Goal: Book appointment/travel/reservation

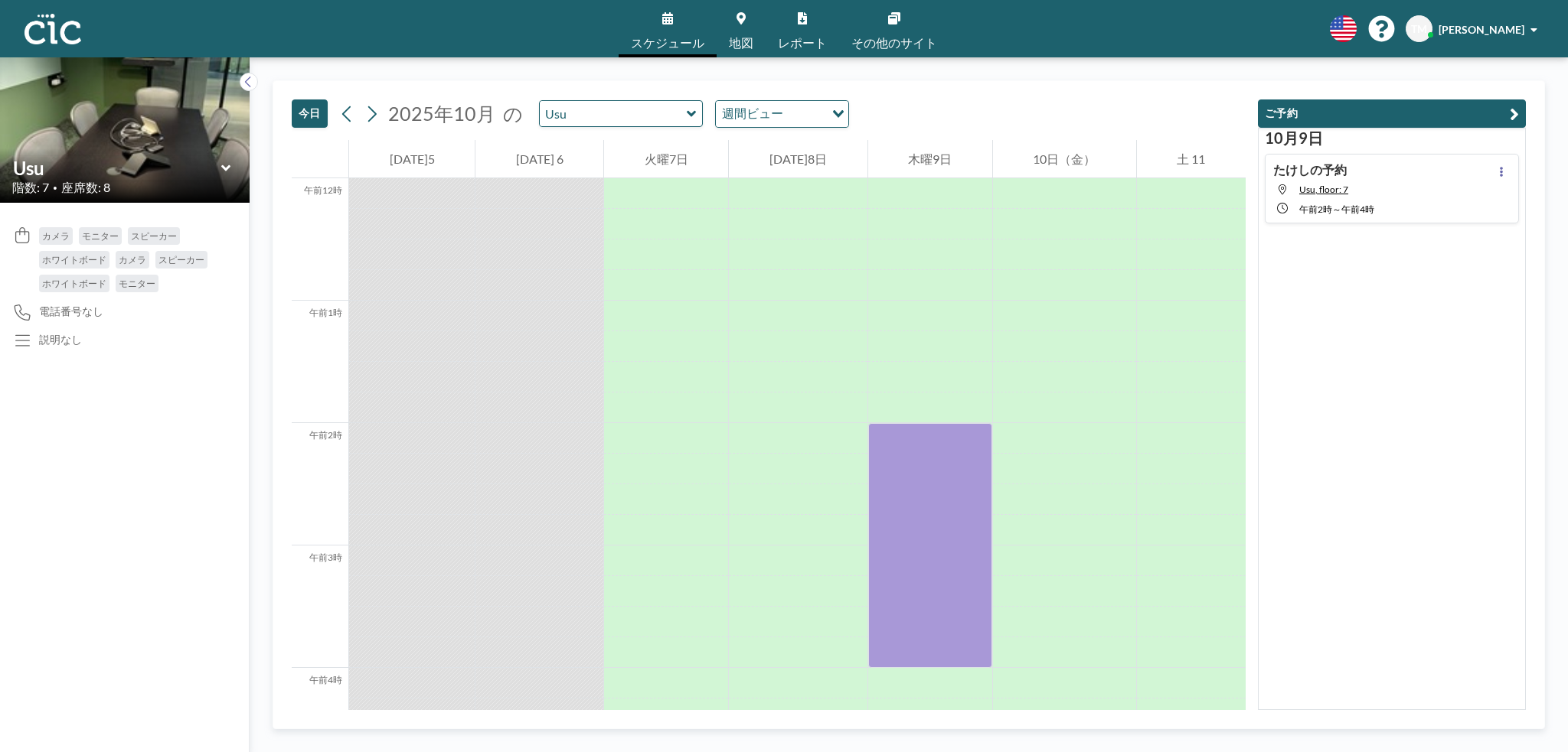
click at [687, 115] on icon at bounding box center [691, 112] width 9 height 6
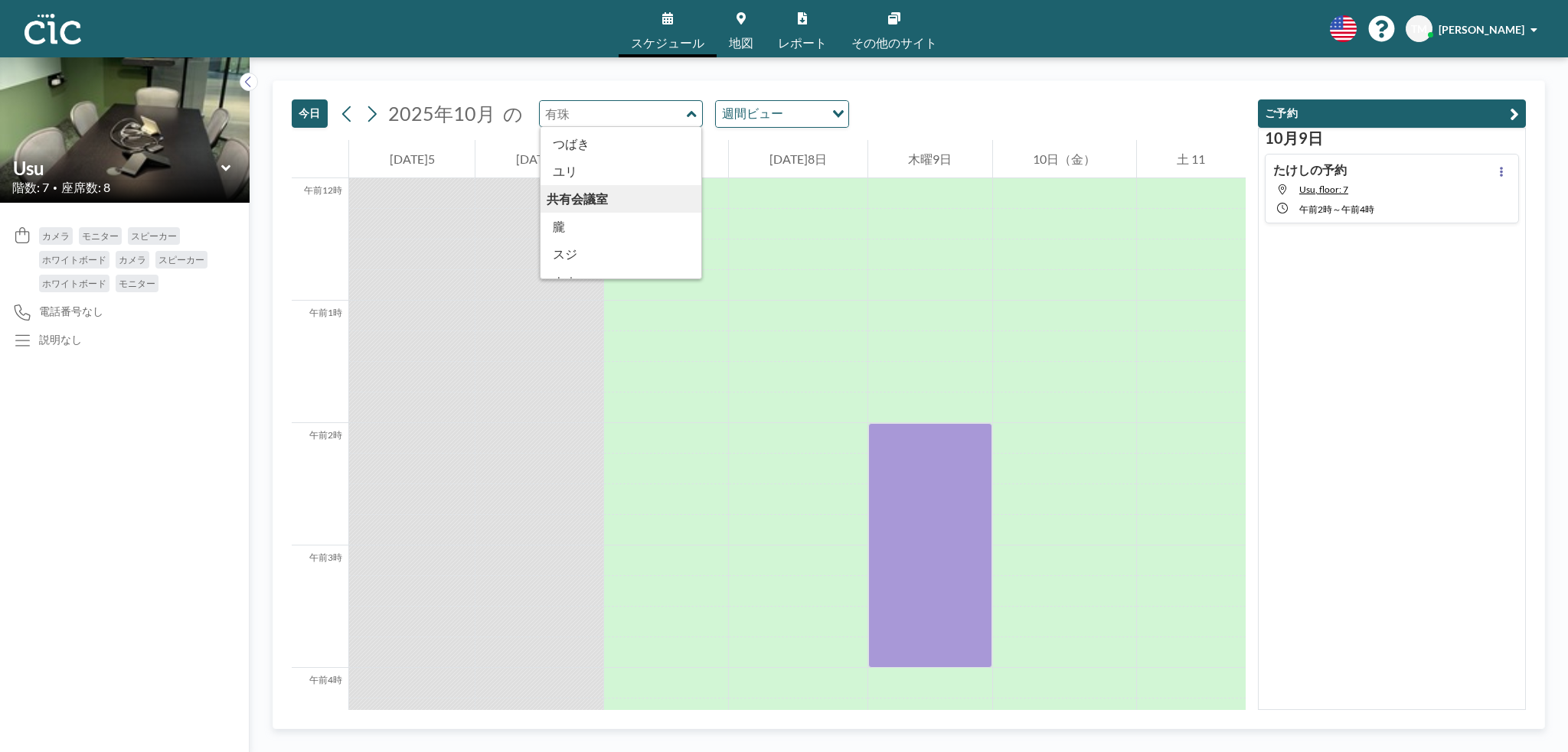
scroll to position [848, 0]
type input "Usu"
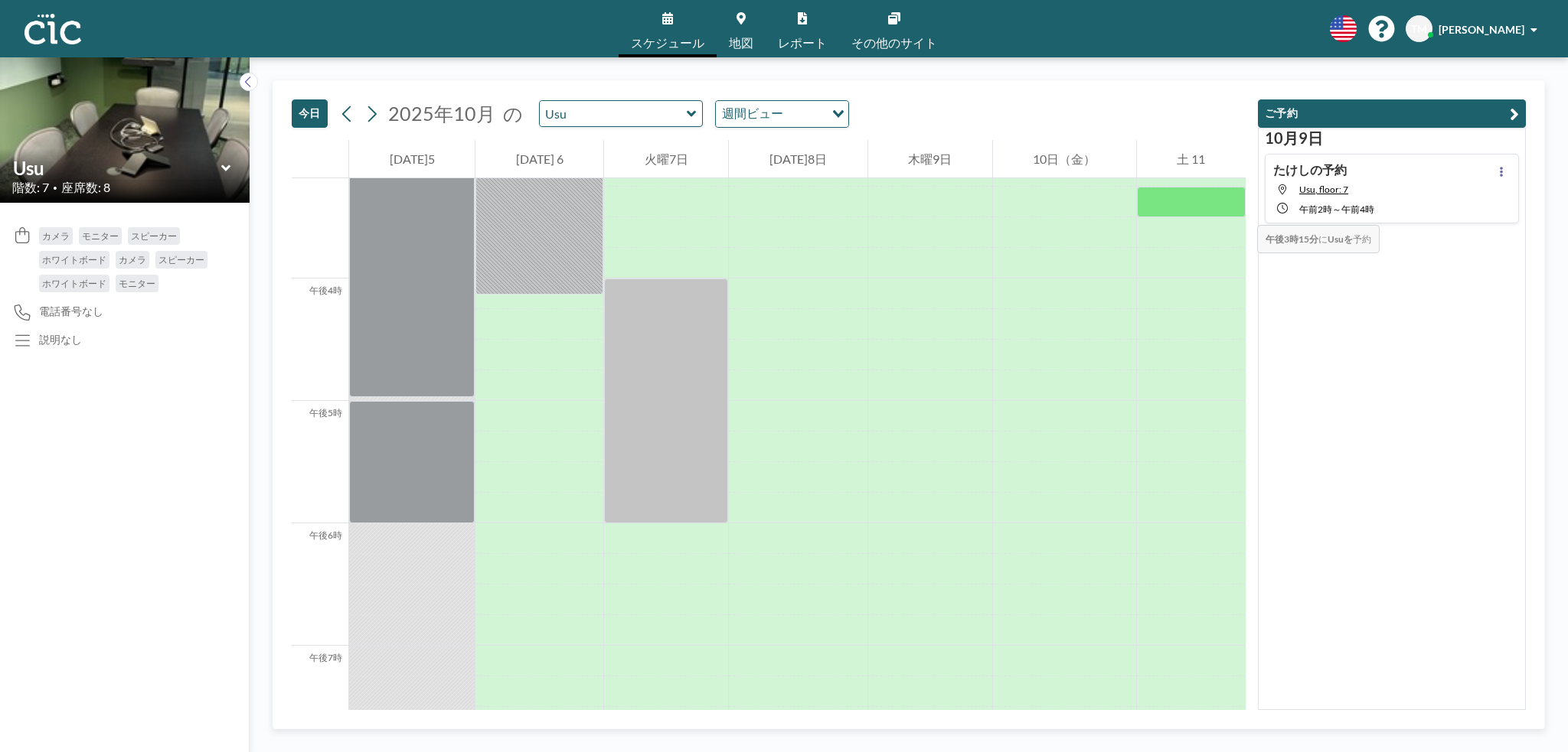
scroll to position [1866, 0]
click at [687, 117] on icon at bounding box center [691, 113] width 10 height 15
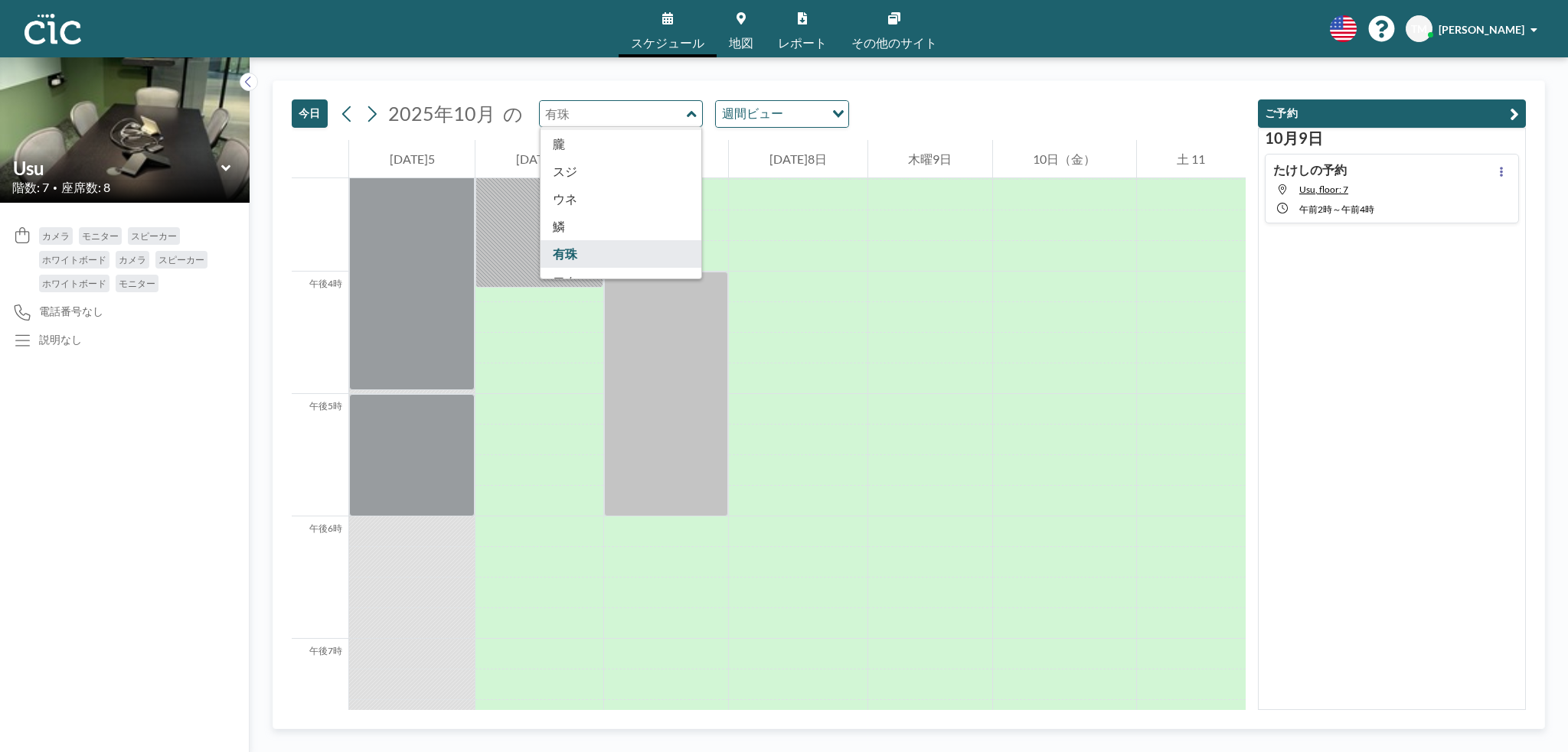
scroll to position [848, 0]
type input "Wata"
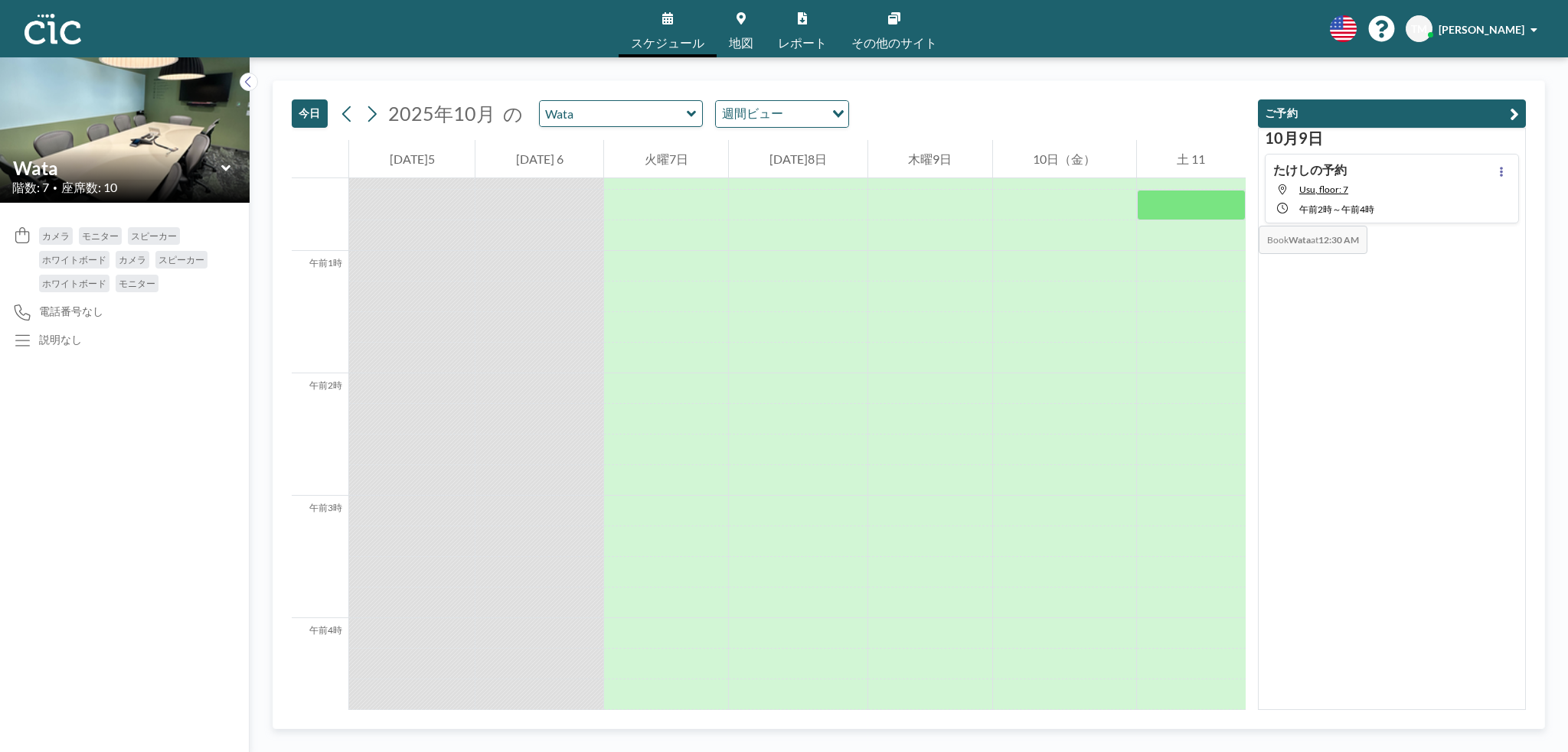
scroll to position [31, 0]
click at [661, 114] on input "text" at bounding box center [613, 113] width 147 height 26
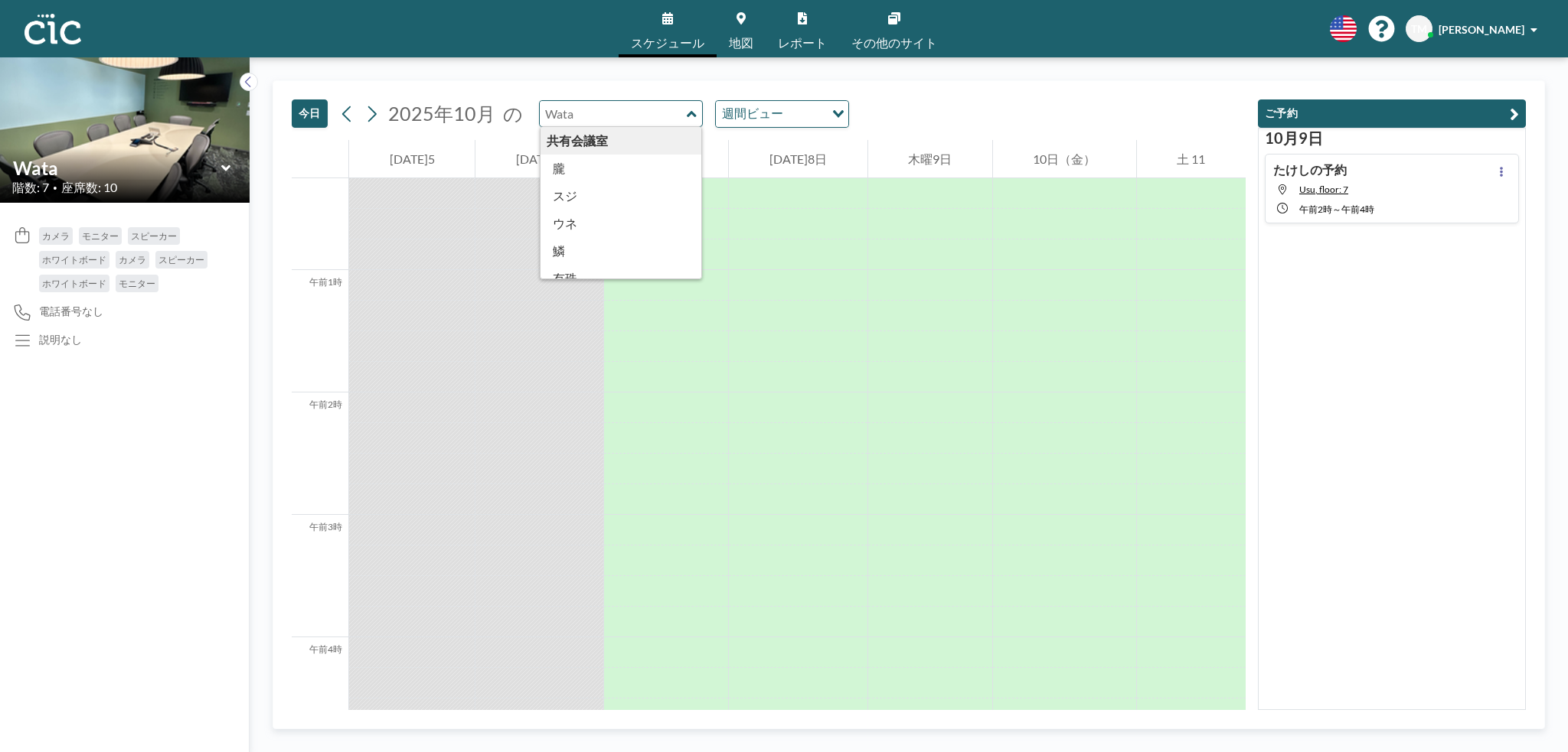
scroll to position [848, 0]
type input "[PERSON_NAME]"
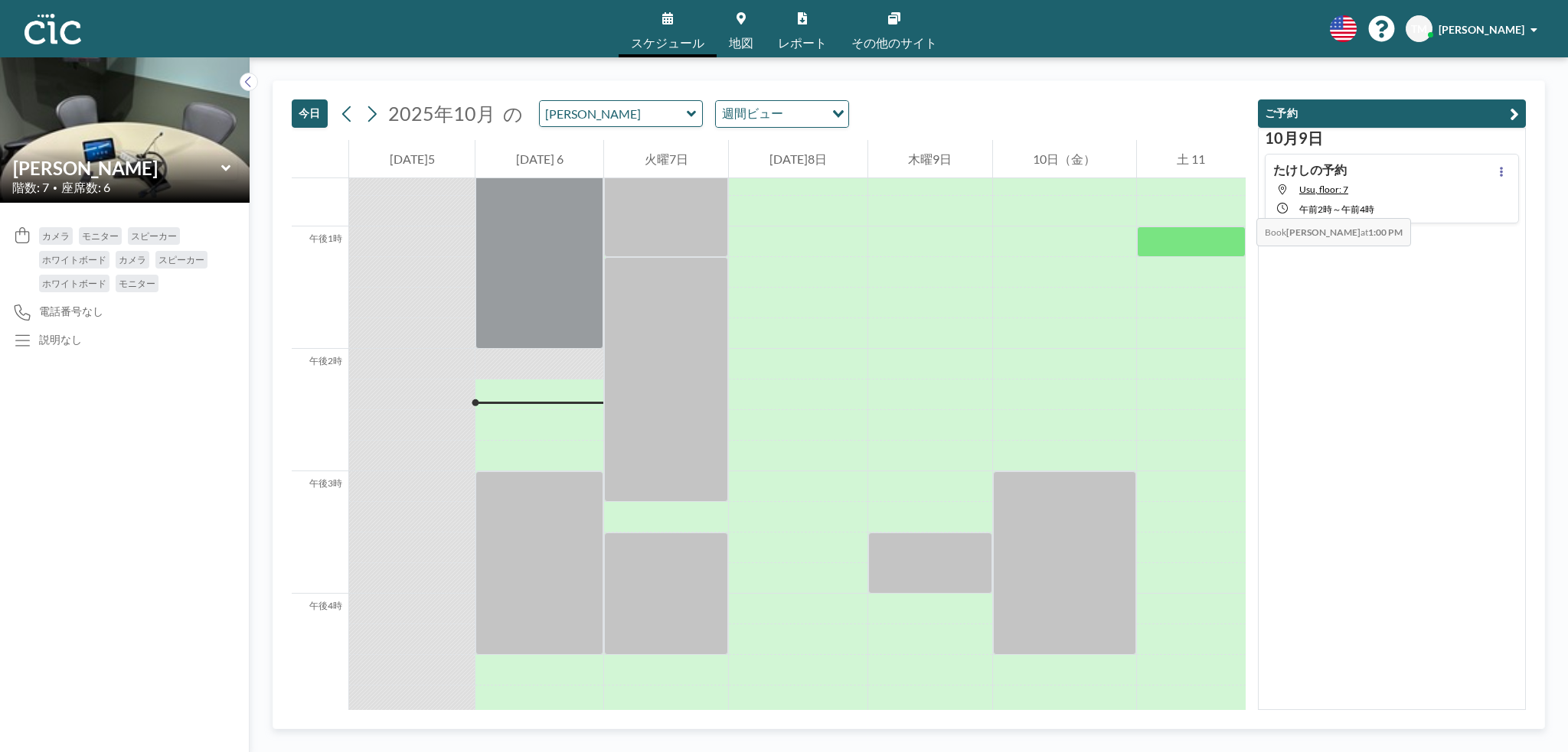
scroll to position [1574, 0]
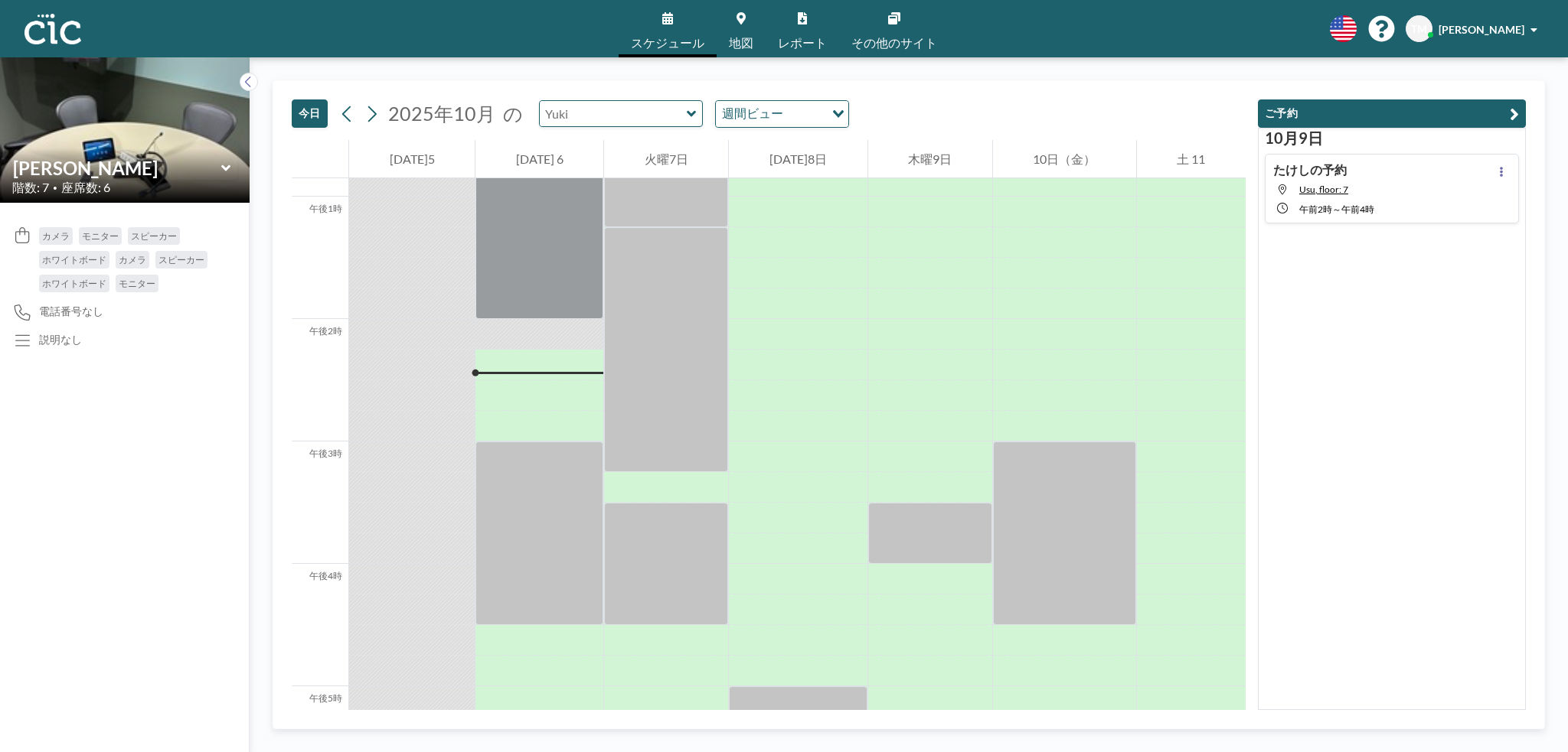
click at [661, 119] on input "text" at bounding box center [613, 113] width 147 height 26
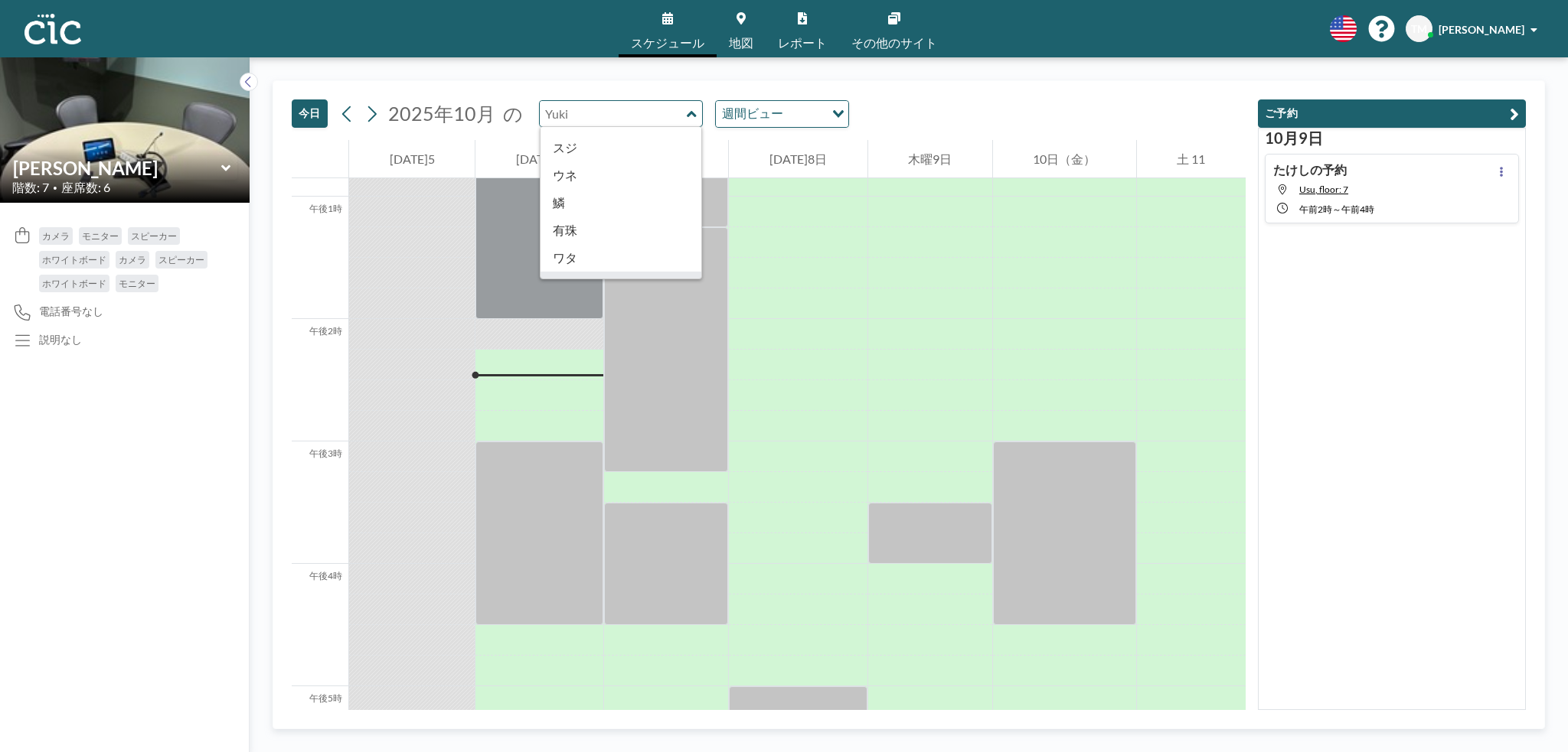
scroll to position [848, 0]
type input "Uroko"
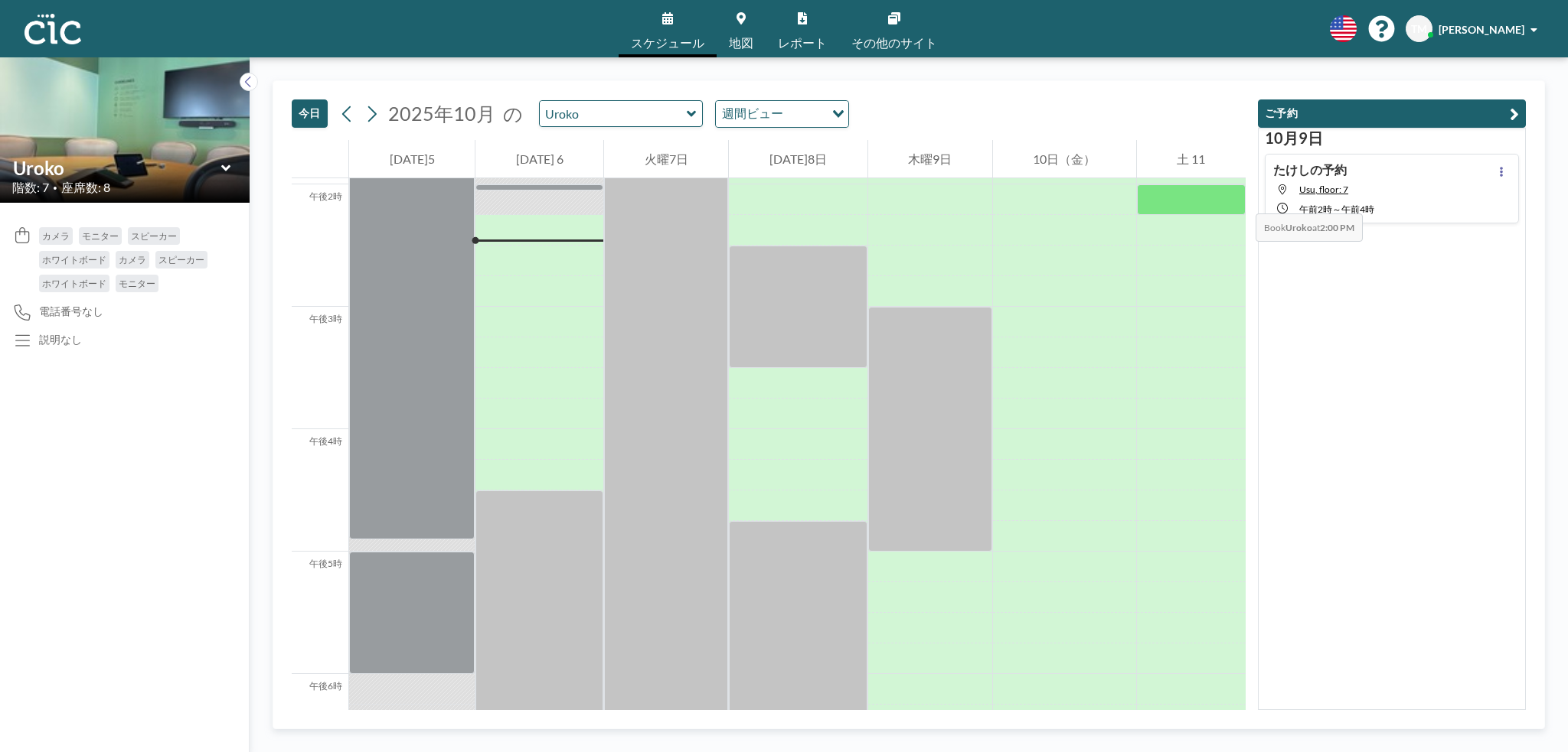
scroll to position [1715, 0]
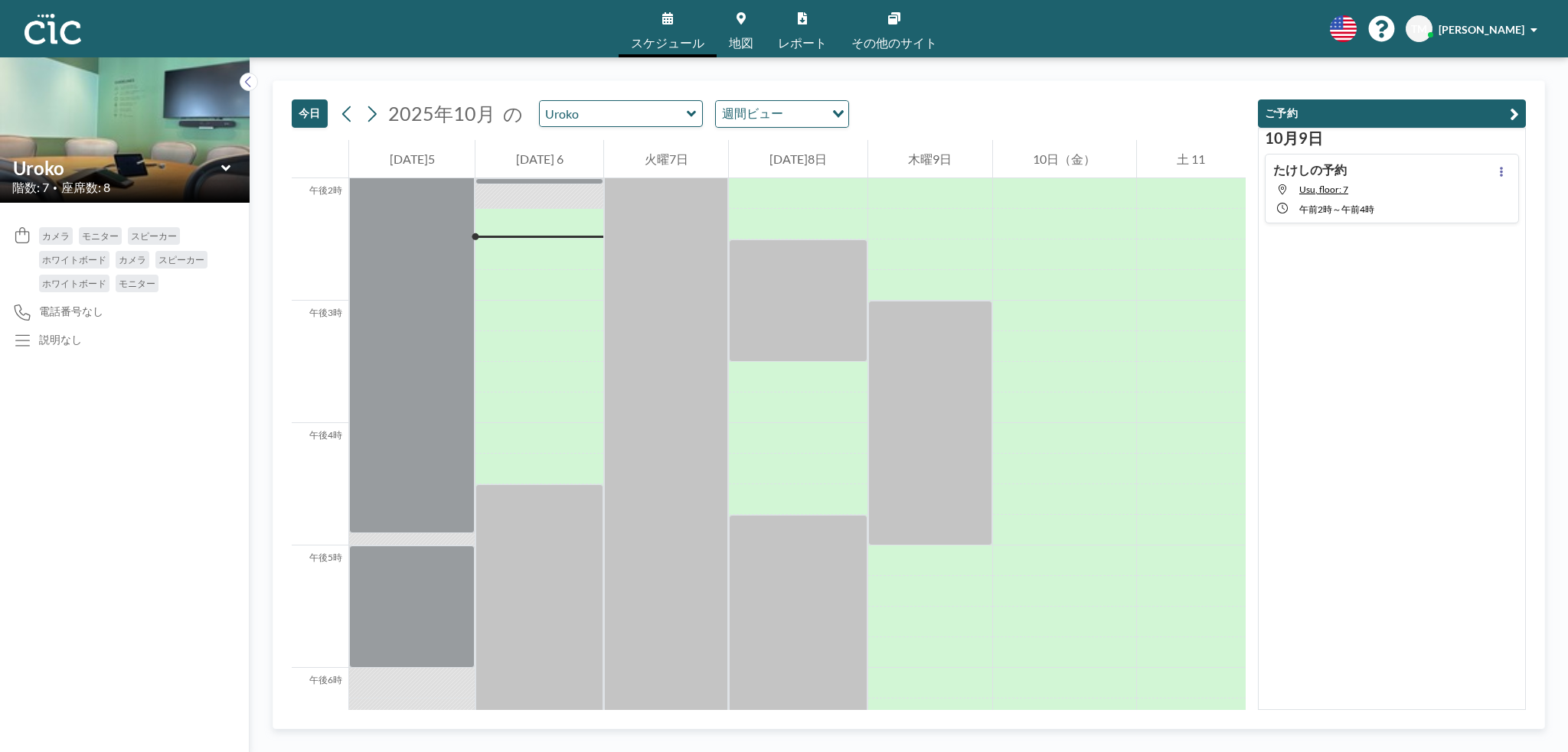
click at [687, 110] on icon at bounding box center [691, 113] width 10 height 15
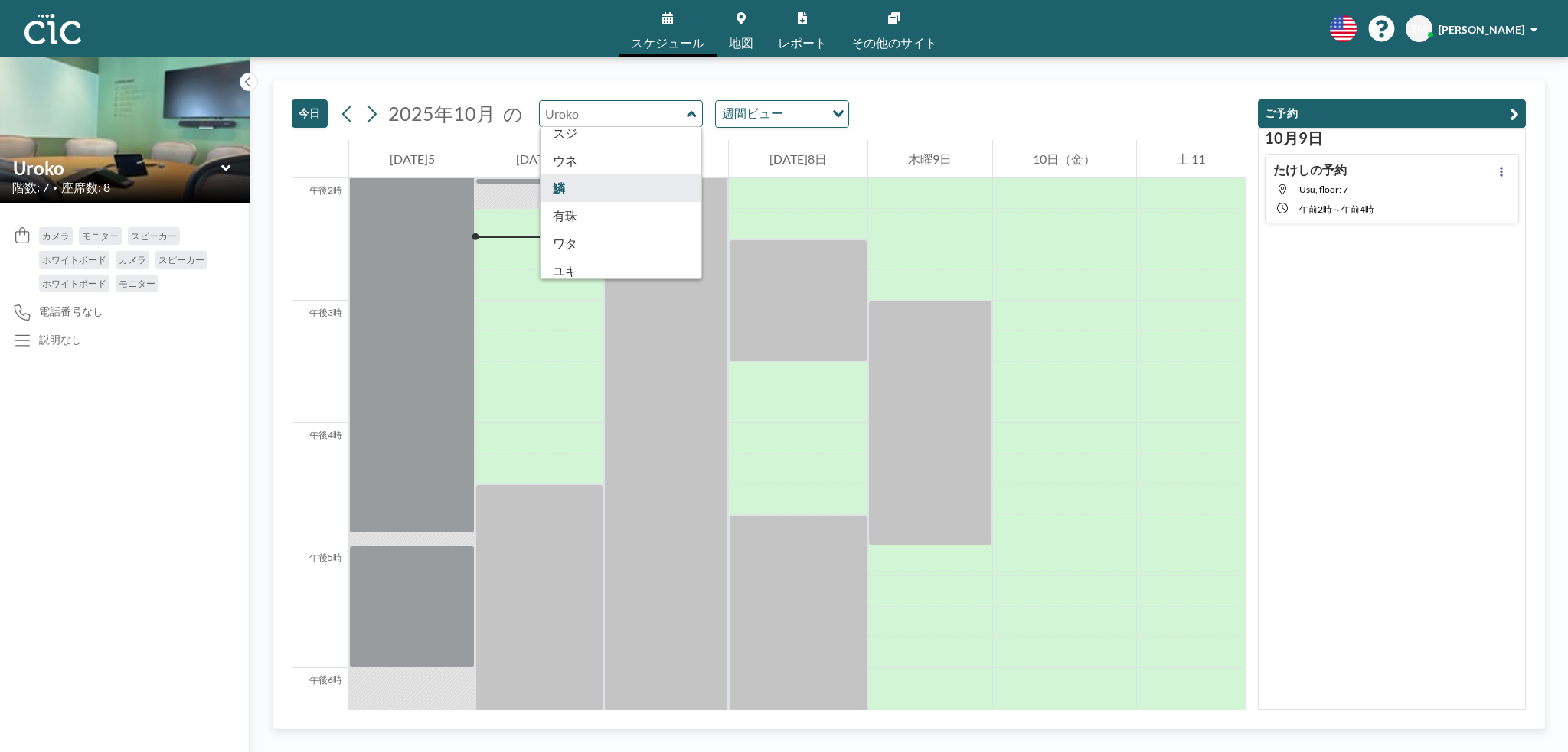
scroll to position [848, 0]
type input "Une"
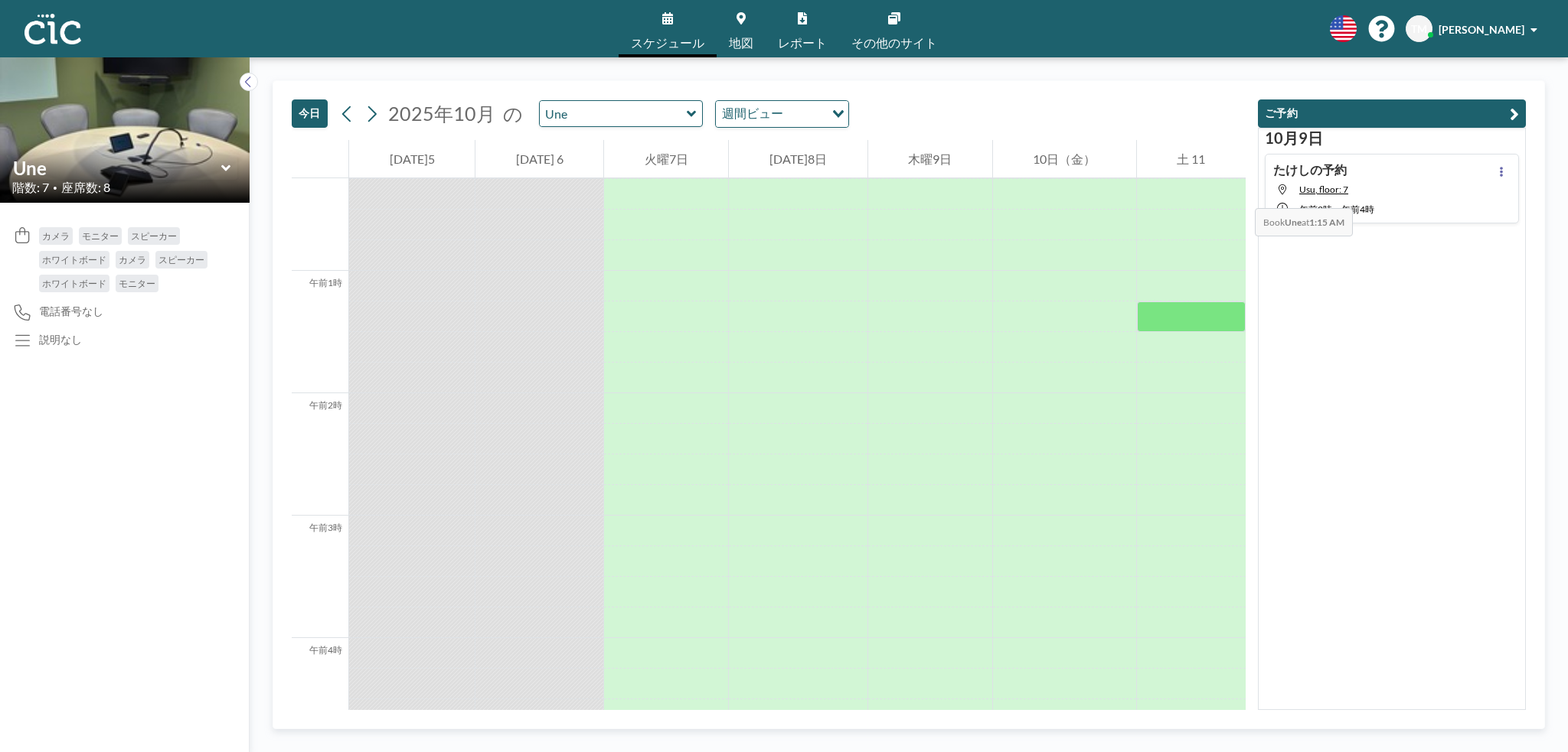
scroll to position [0, 0]
click at [687, 111] on icon at bounding box center [691, 113] width 10 height 15
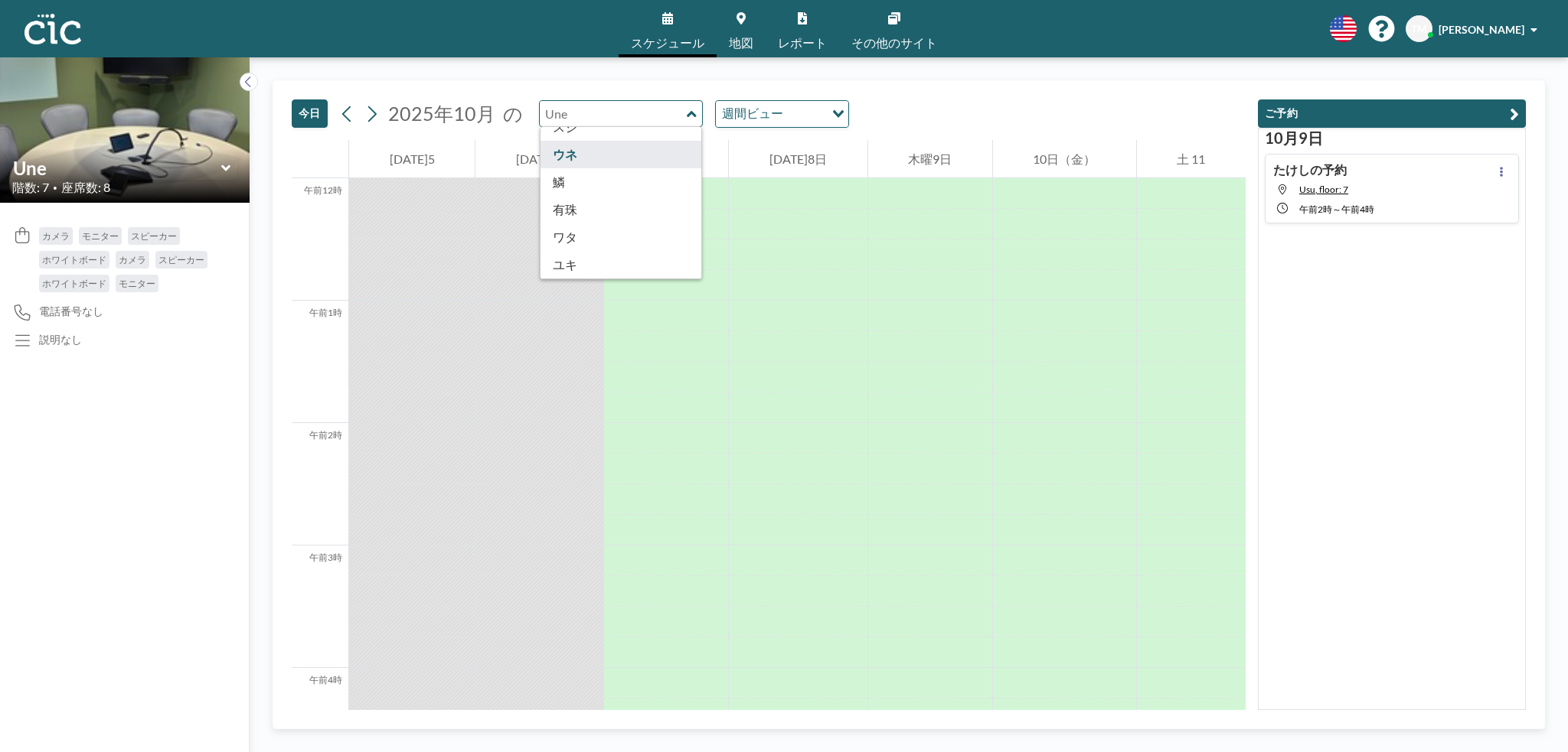
scroll to position [791, 0]
type input "Suji"
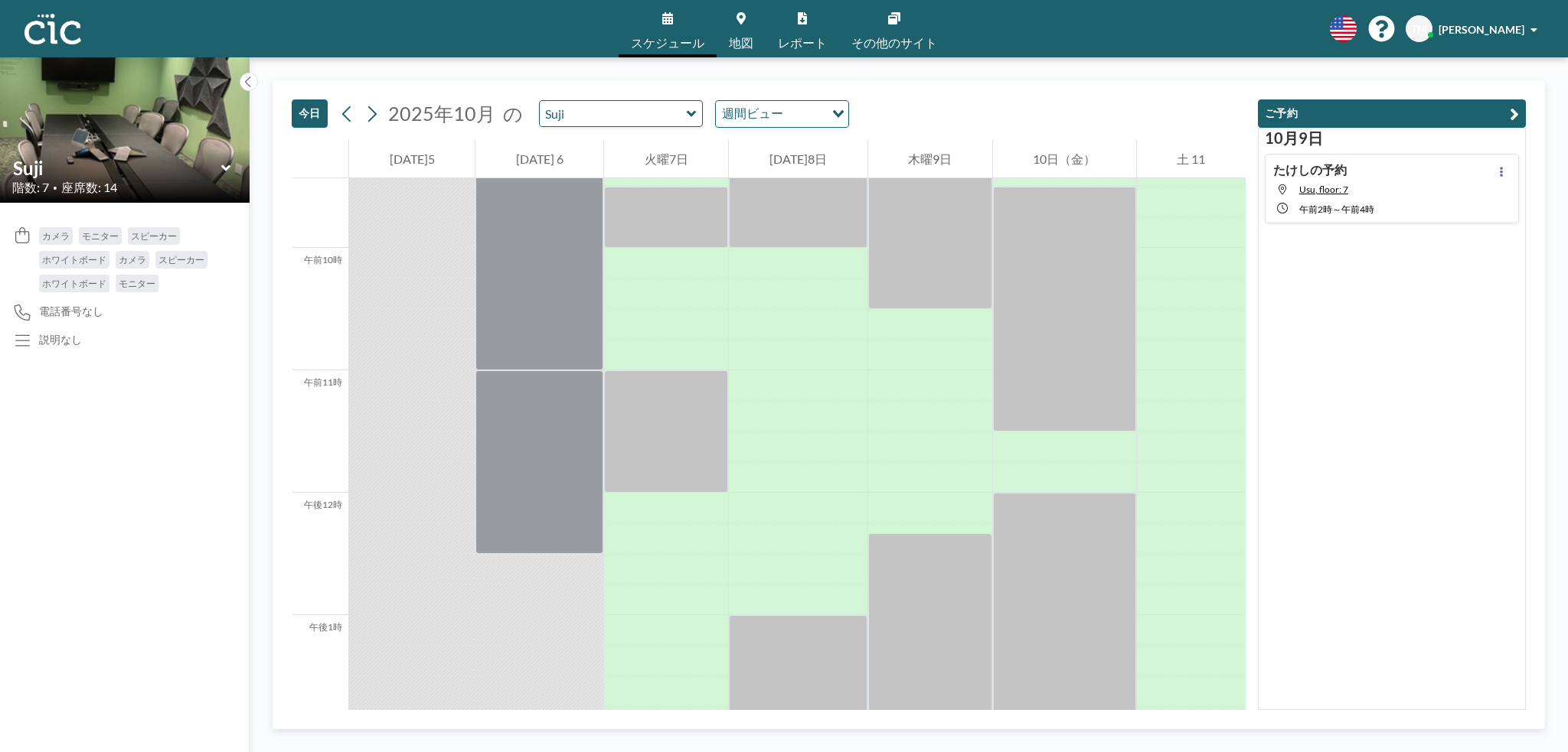
scroll to position [1175, 0]
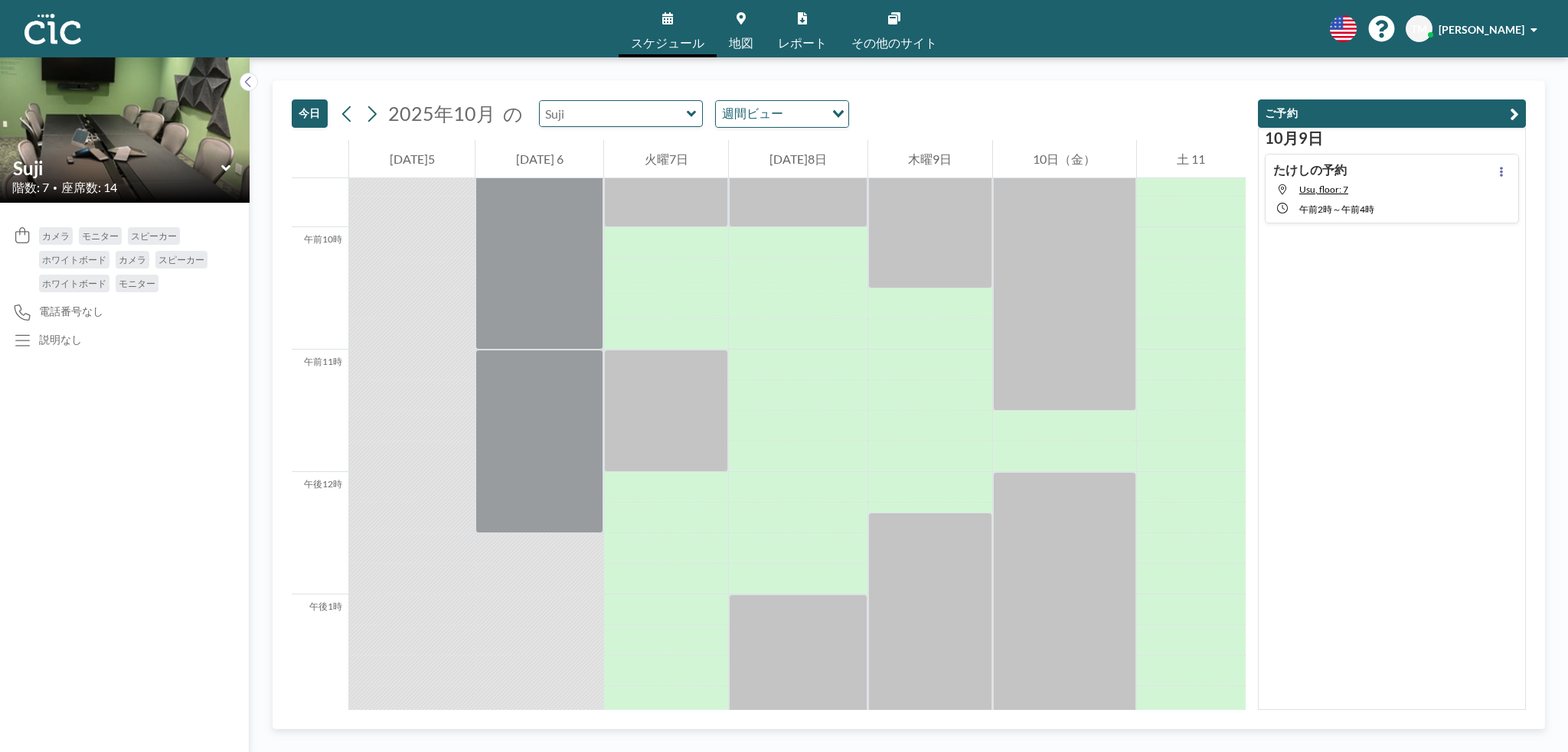
click at [658, 115] on input "text" at bounding box center [613, 113] width 147 height 26
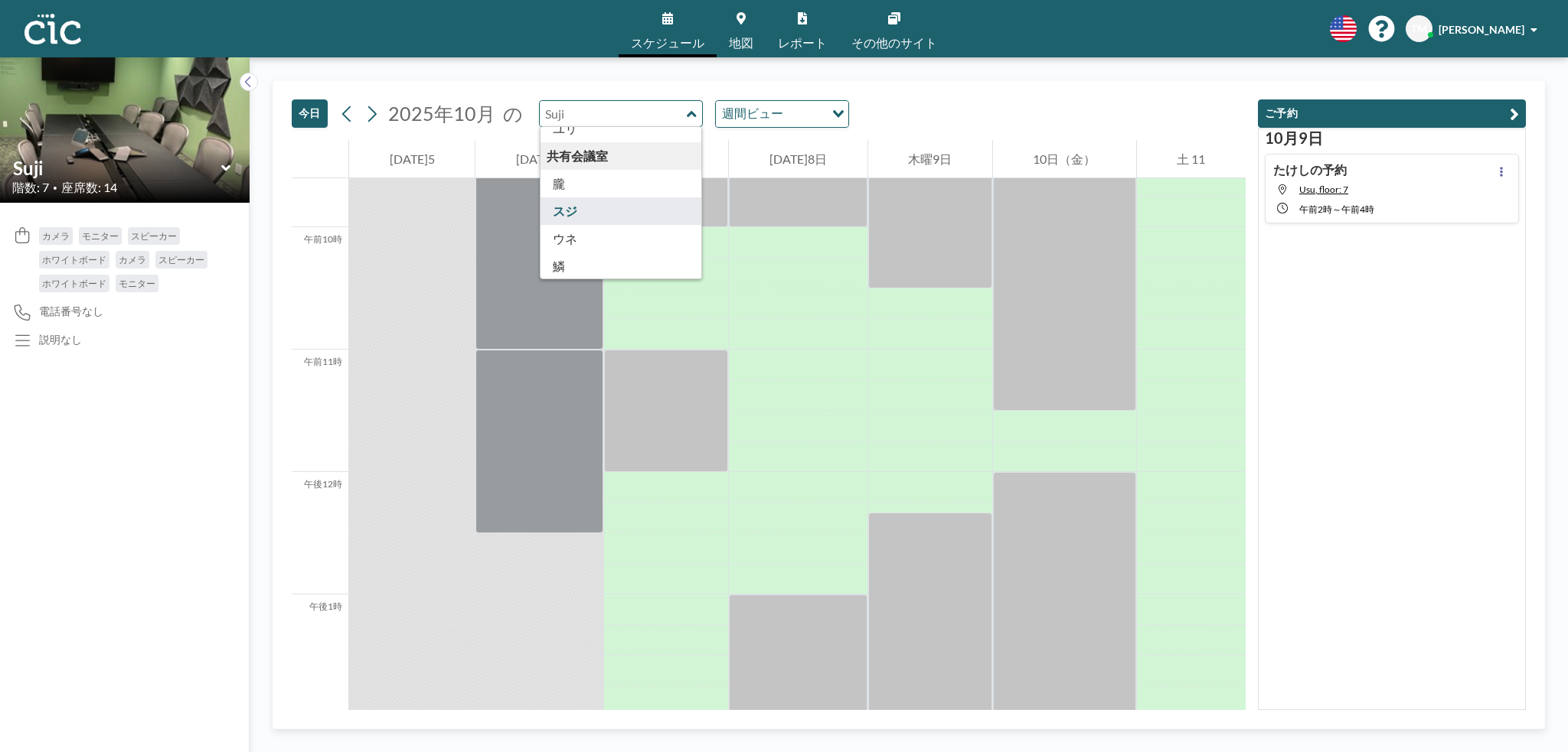
scroll to position [725, 0]
type input "Oboro"
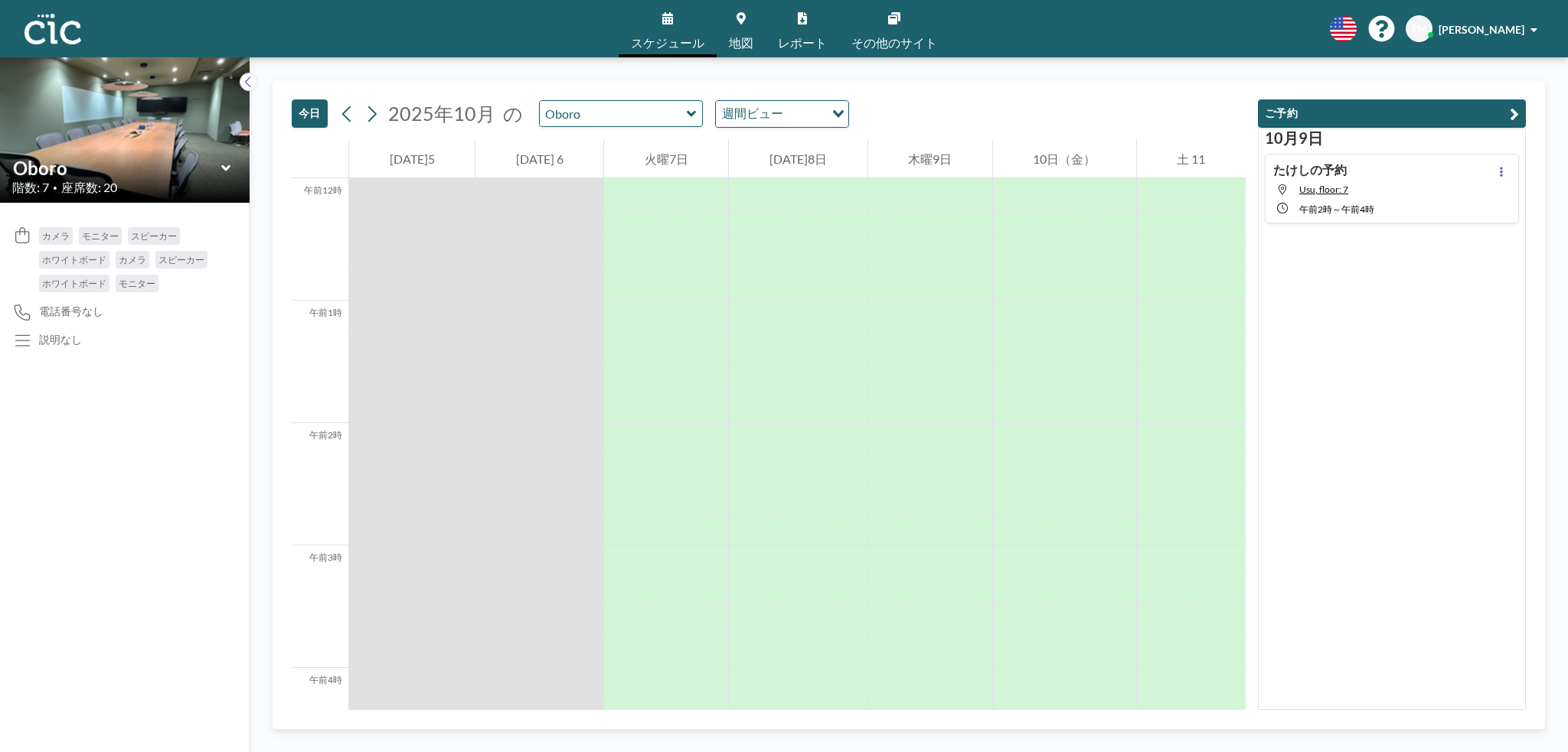
click at [687, 115] on icon at bounding box center [691, 113] width 10 height 15
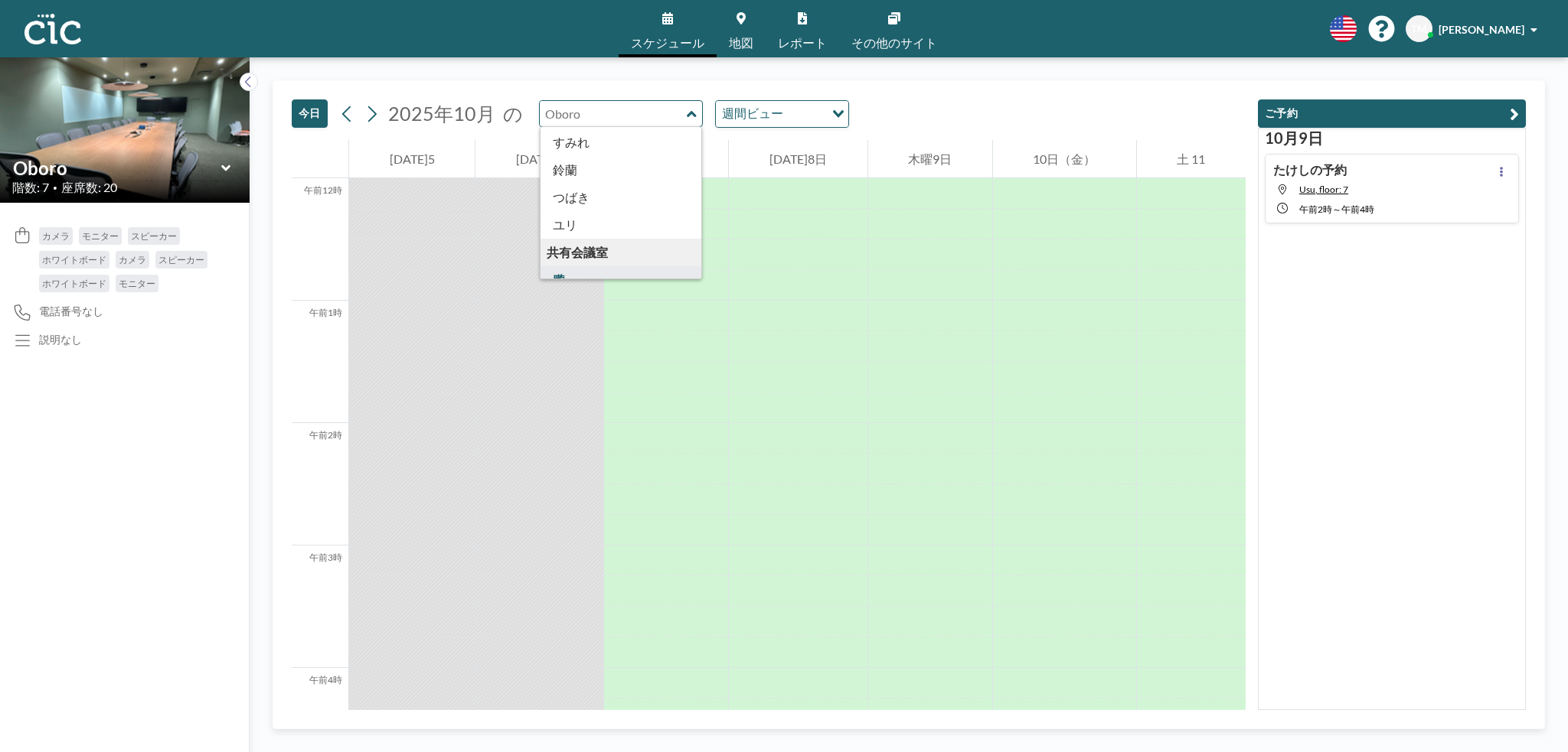
scroll to position [848, 0]
type input "[PERSON_NAME]"
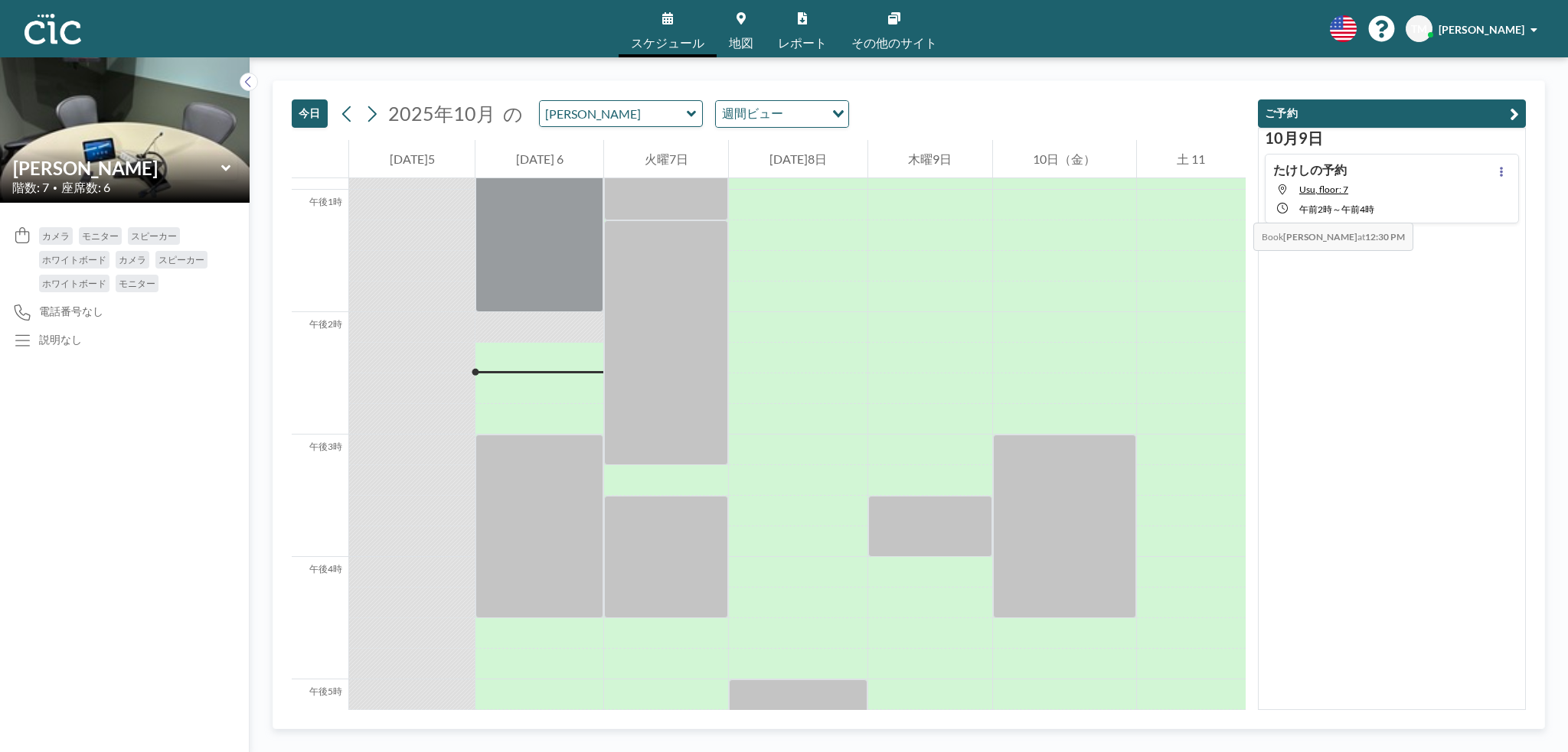
scroll to position [1584, 0]
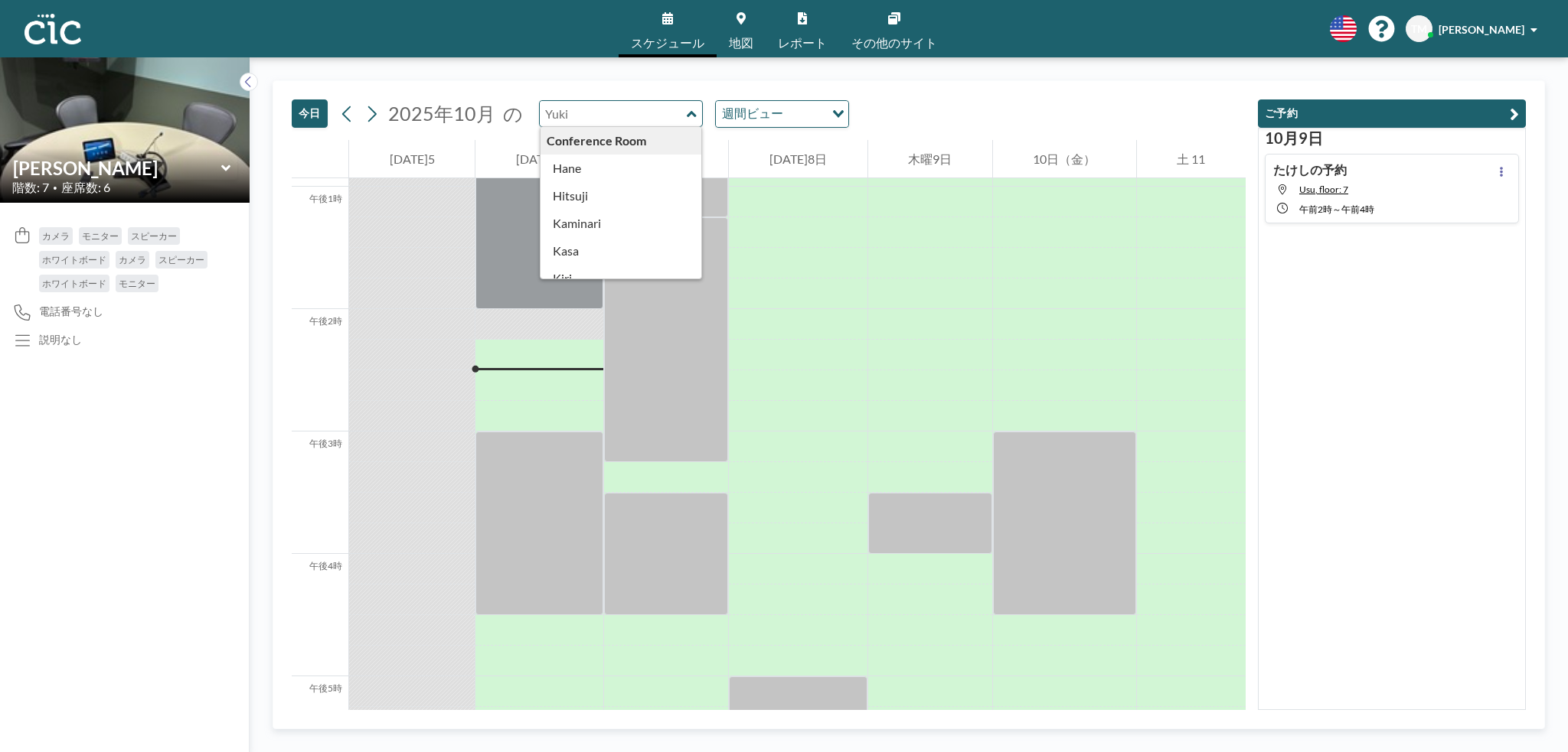
click at [671, 124] on input "text" at bounding box center [613, 113] width 147 height 26
type input "Kasa"
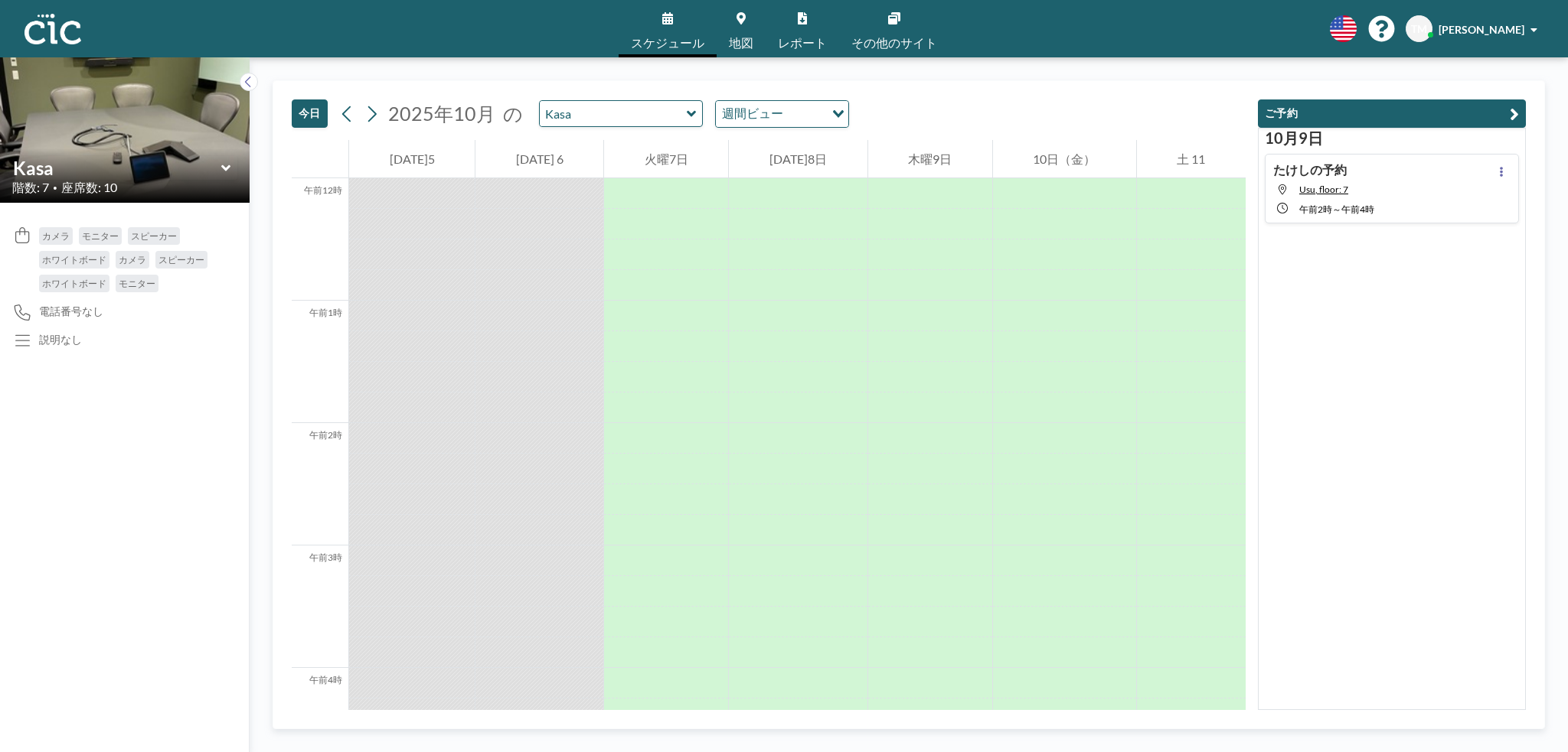
click at [1559, 137] on div "[DATE] [DATE] の [PERSON_NAME] 週間ビュー 読み込み中... 午前12時 午前1時 午前2時 午前3時 午前4時 午前5時 午前6…" at bounding box center [909, 405] width 1318 height 695
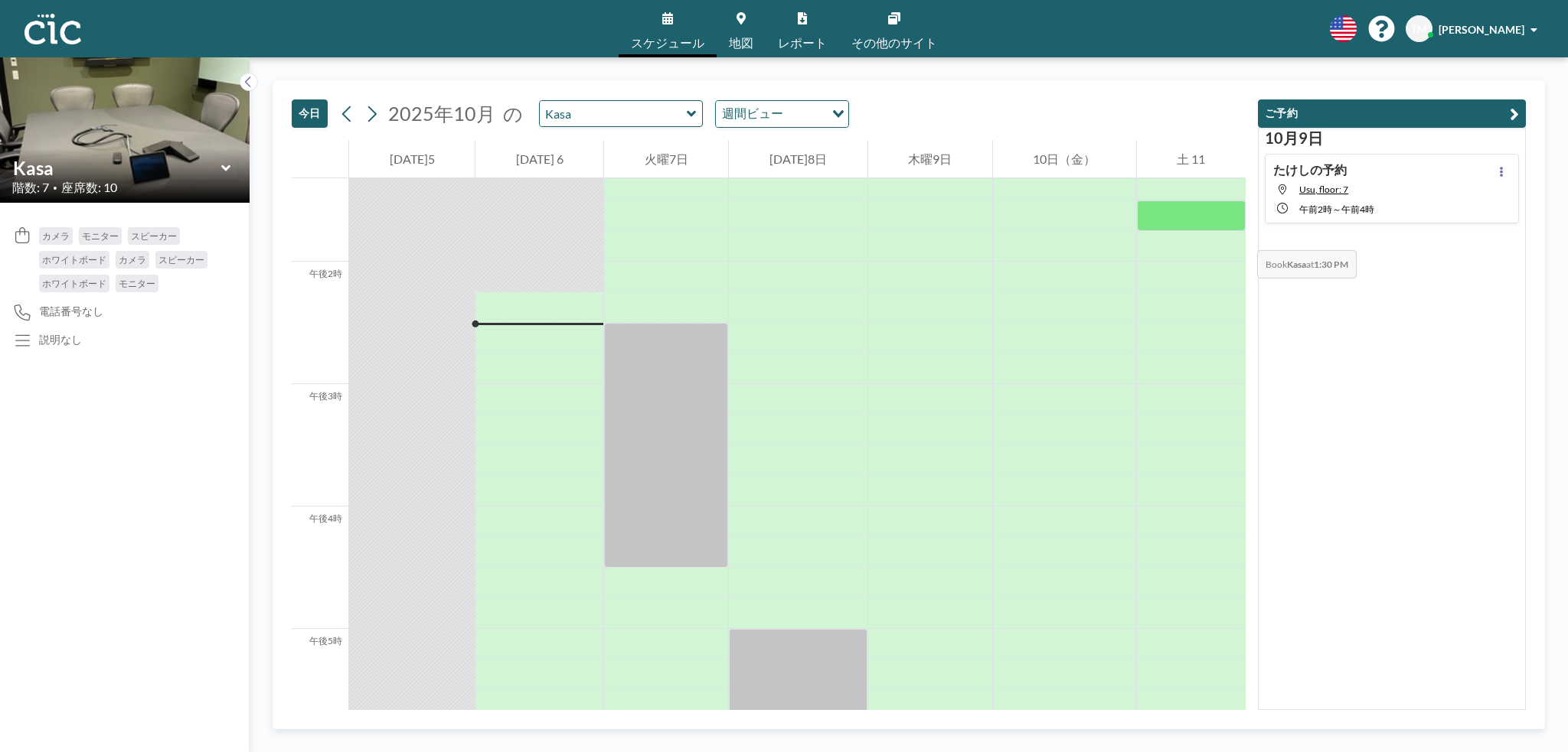
scroll to position [1658, 0]
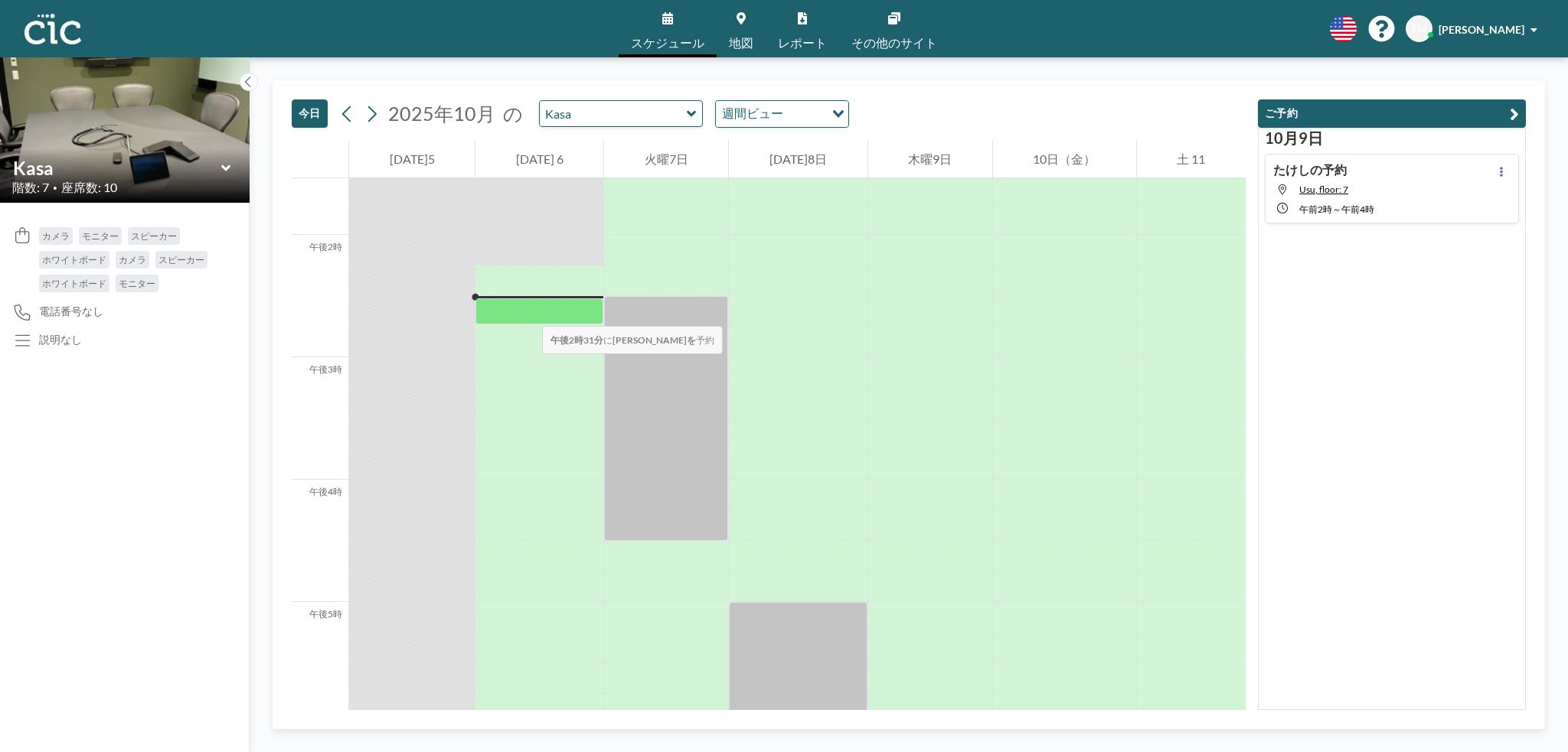
click at [527, 311] on div at bounding box center [539, 312] width 128 height 27
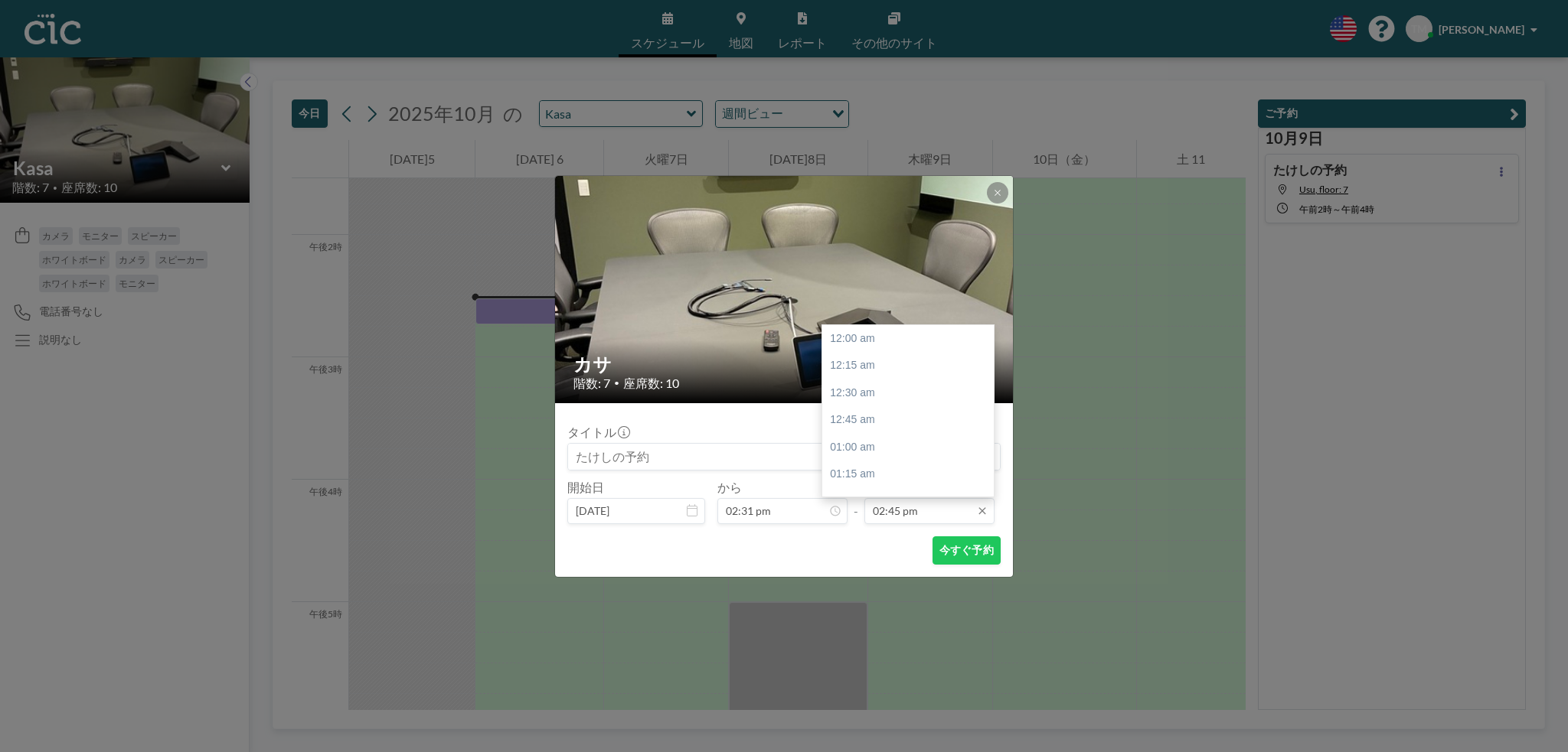
scroll to position [1608, 0]
click at [921, 427] on div "午後3時30分" at bounding box center [912, 420] width 179 height 27
type input "03:30 pm"
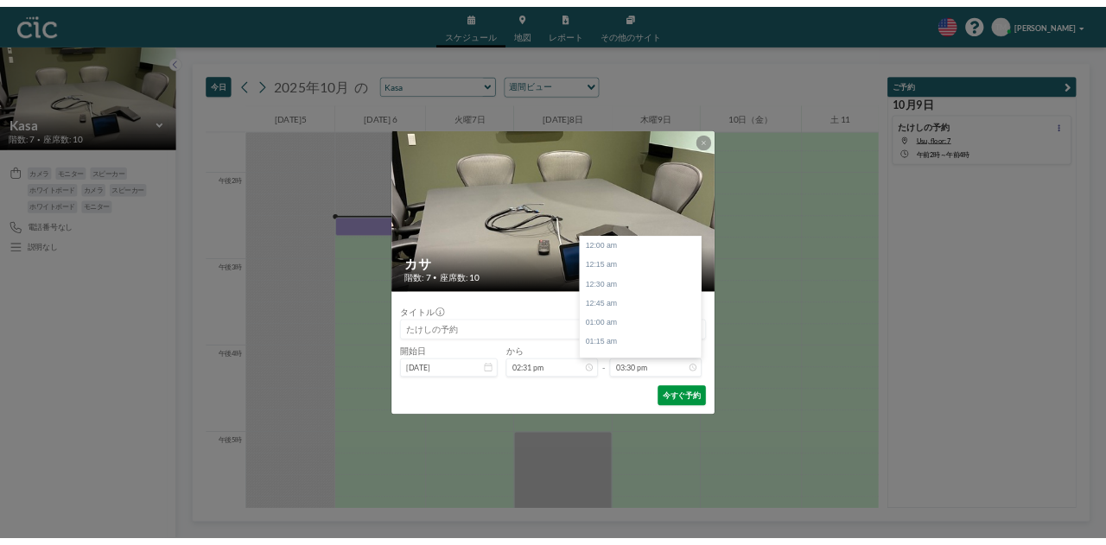
scroll to position [1907, 0]
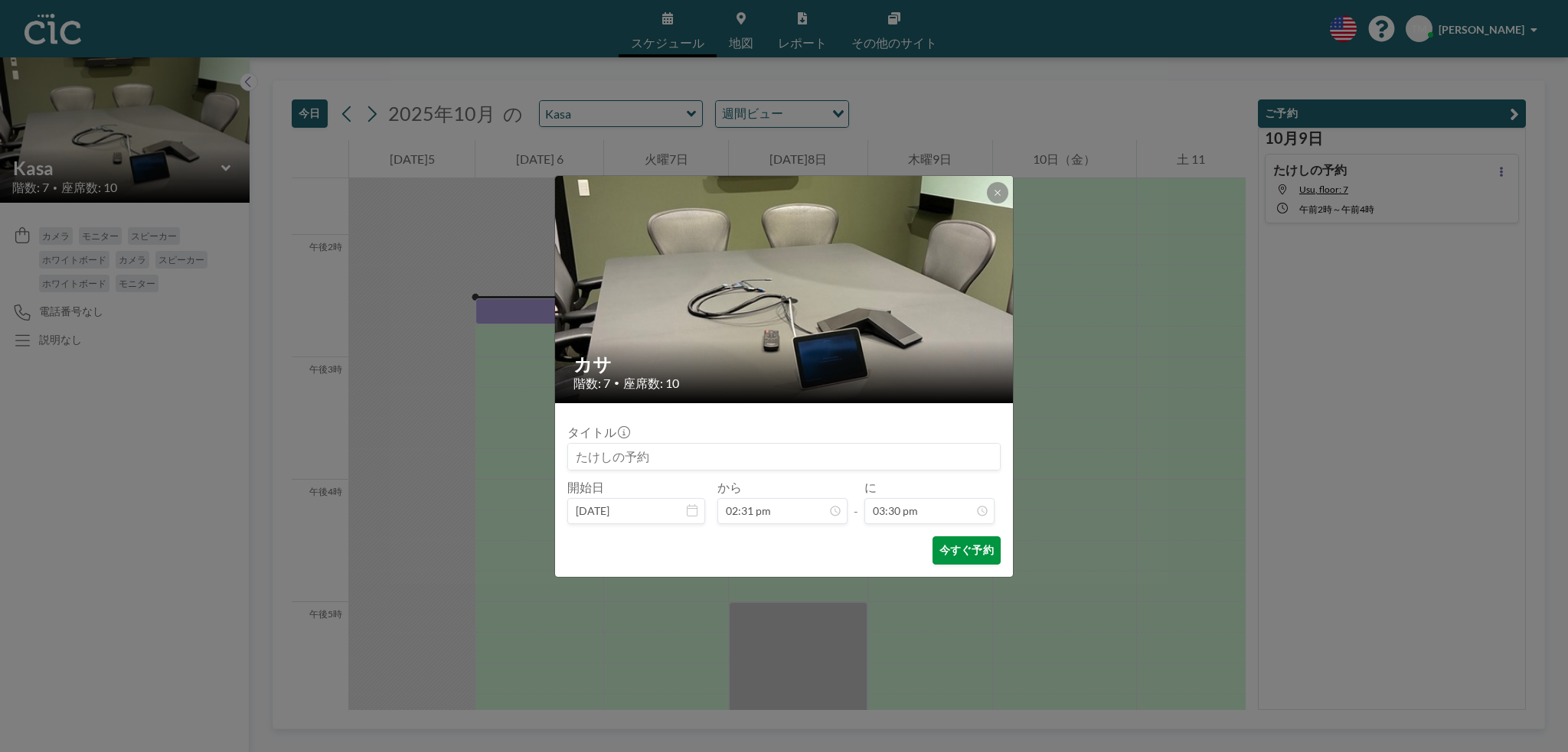
click at [955, 554] on font "今すぐ予約" at bounding box center [966, 550] width 54 height 13
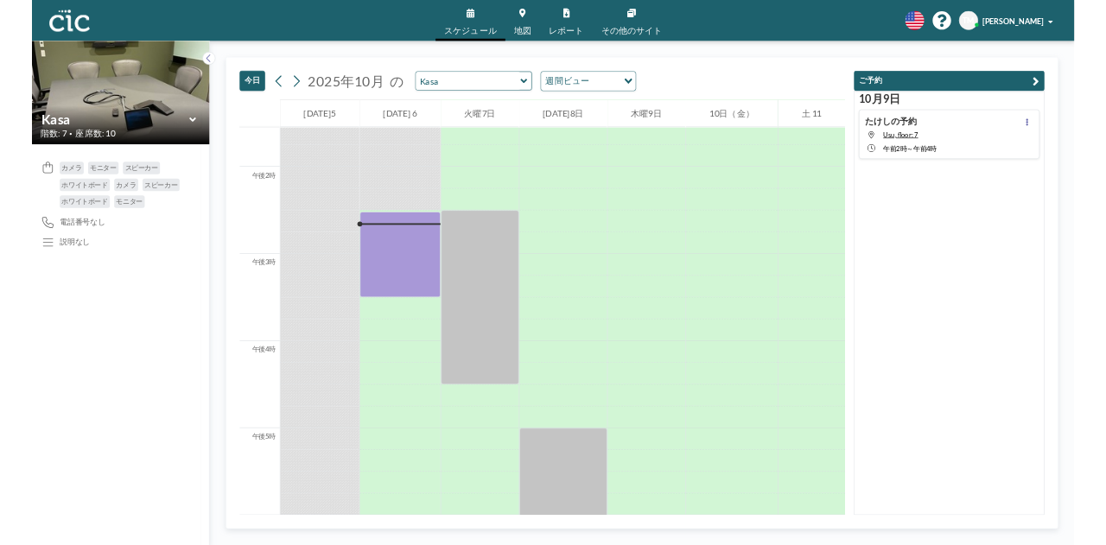
scroll to position [1873, 0]
